Goal: Contribute content: Add original content to the website for others to see

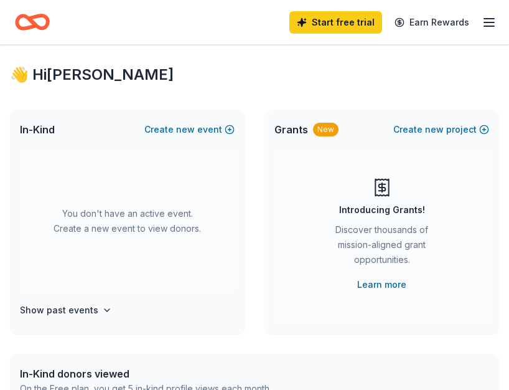
click at [484, 27] on icon "button" at bounding box center [489, 22] width 15 height 15
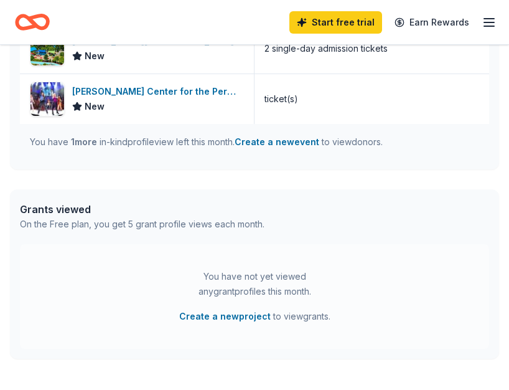
scroll to position [495, 0]
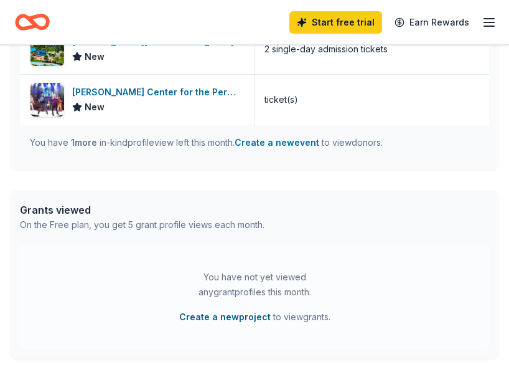
click at [217, 314] on button "Create a new project" at bounding box center [225, 316] width 92 height 15
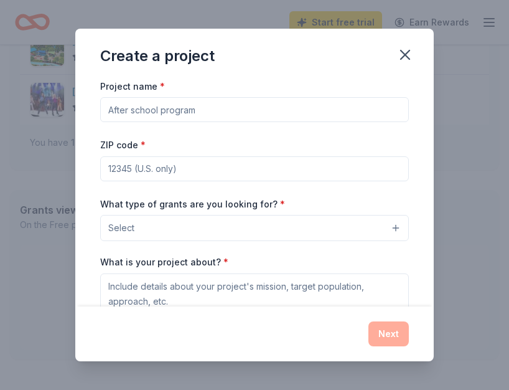
click at [154, 108] on input "Project name *" at bounding box center [254, 109] width 309 height 25
click at [227, 227] on button "Select" at bounding box center [254, 228] width 309 height 26
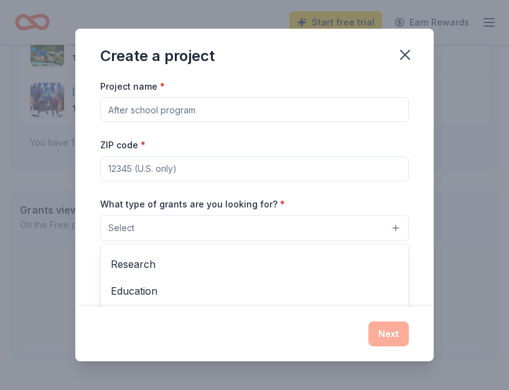
scroll to position [100, 0]
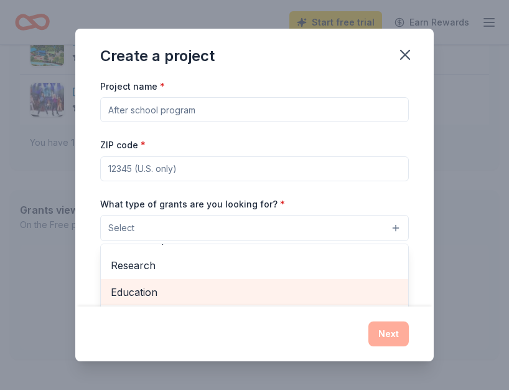
click at [133, 293] on span "Education" at bounding box center [255, 292] width 288 height 16
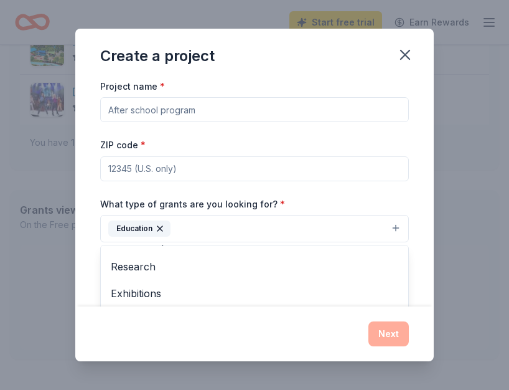
click at [165, 167] on div "Project name * ZIP code * What type of grants are you looking for? * Education …" at bounding box center [254, 249] width 309 height 343
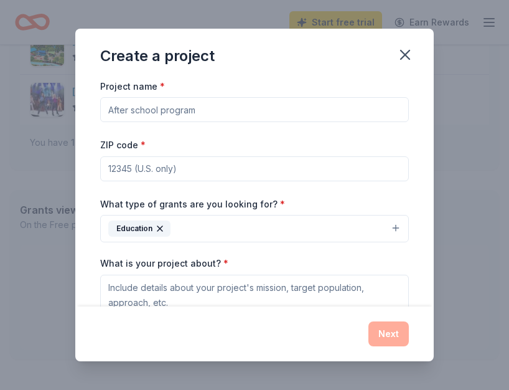
click at [140, 167] on input "ZIP code *" at bounding box center [254, 168] width 309 height 25
type input "12569"
click at [181, 110] on input "Project name *" at bounding box center [254, 109] width 309 height 25
type input "PVPTA"
click at [152, 143] on div "ZIP code * 12569" at bounding box center [254, 159] width 309 height 44
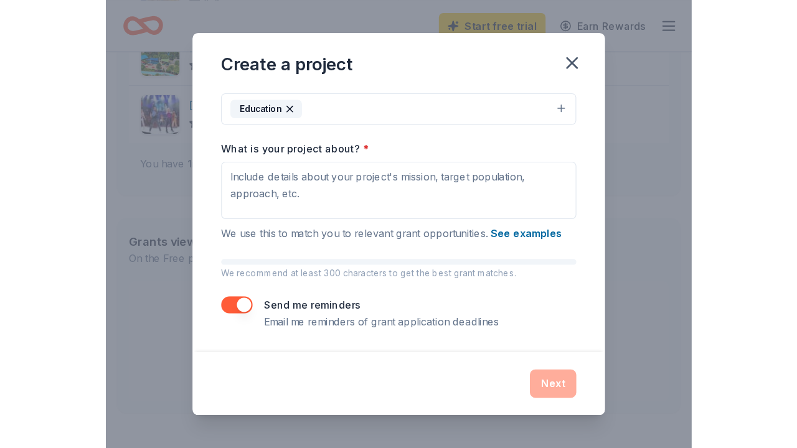
scroll to position [133, 0]
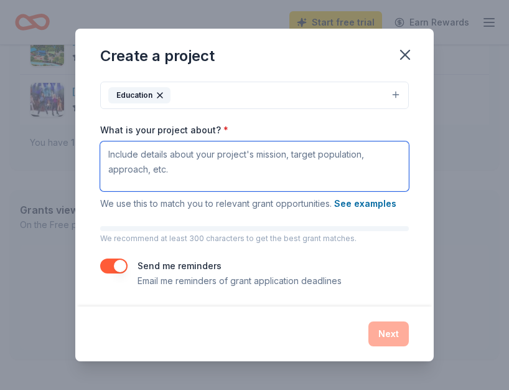
click at [129, 154] on textarea "What is your project about? *" at bounding box center [254, 166] width 309 height 50
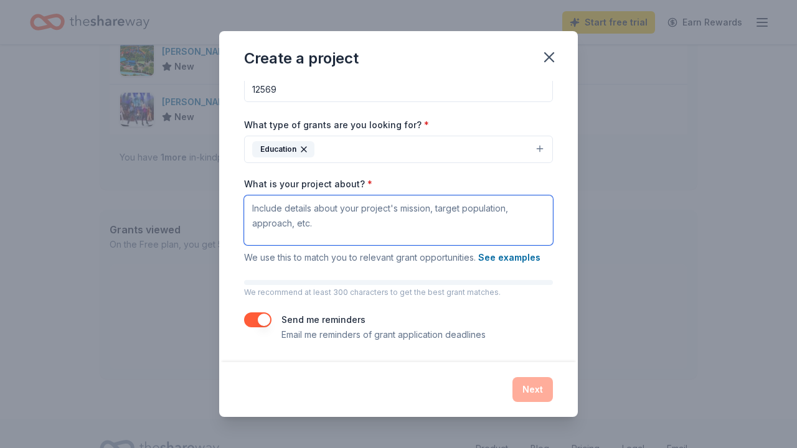
scroll to position [81, 0]
